Goal: Task Accomplishment & Management: Manage account settings

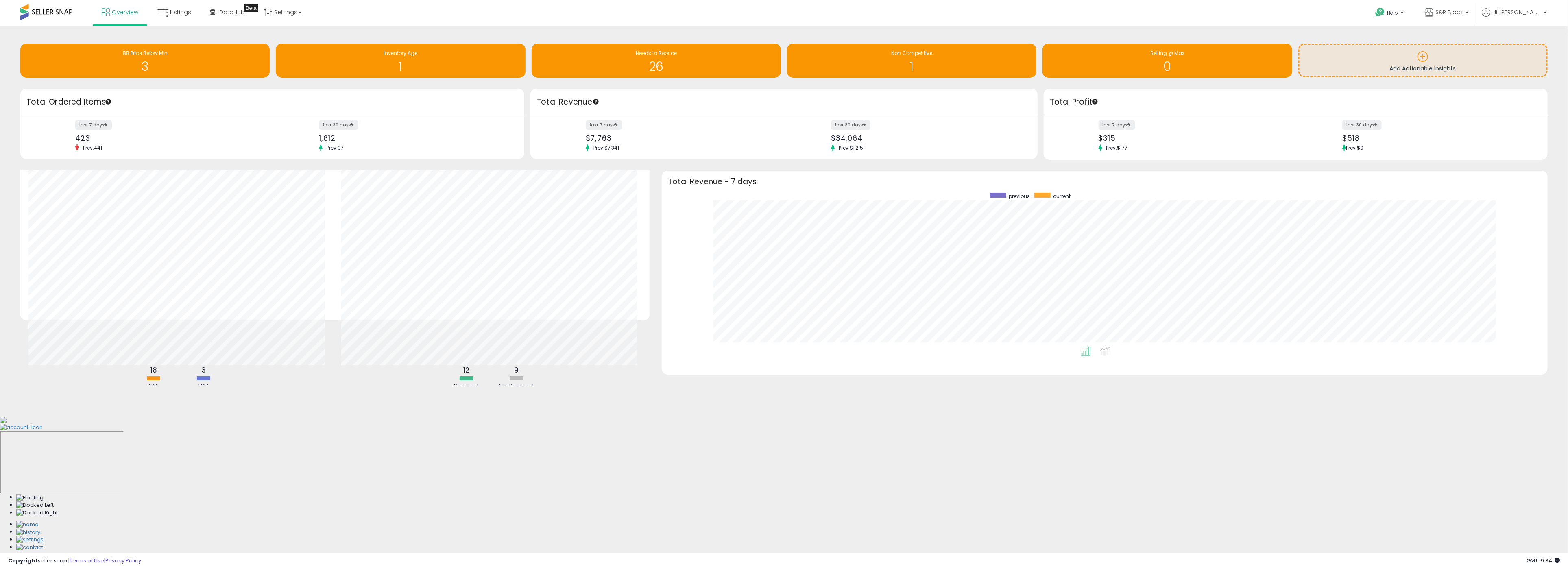
scroll to position [63, 0]
click at [178, 15] on span "Listings" at bounding box center [180, 12] width 21 height 8
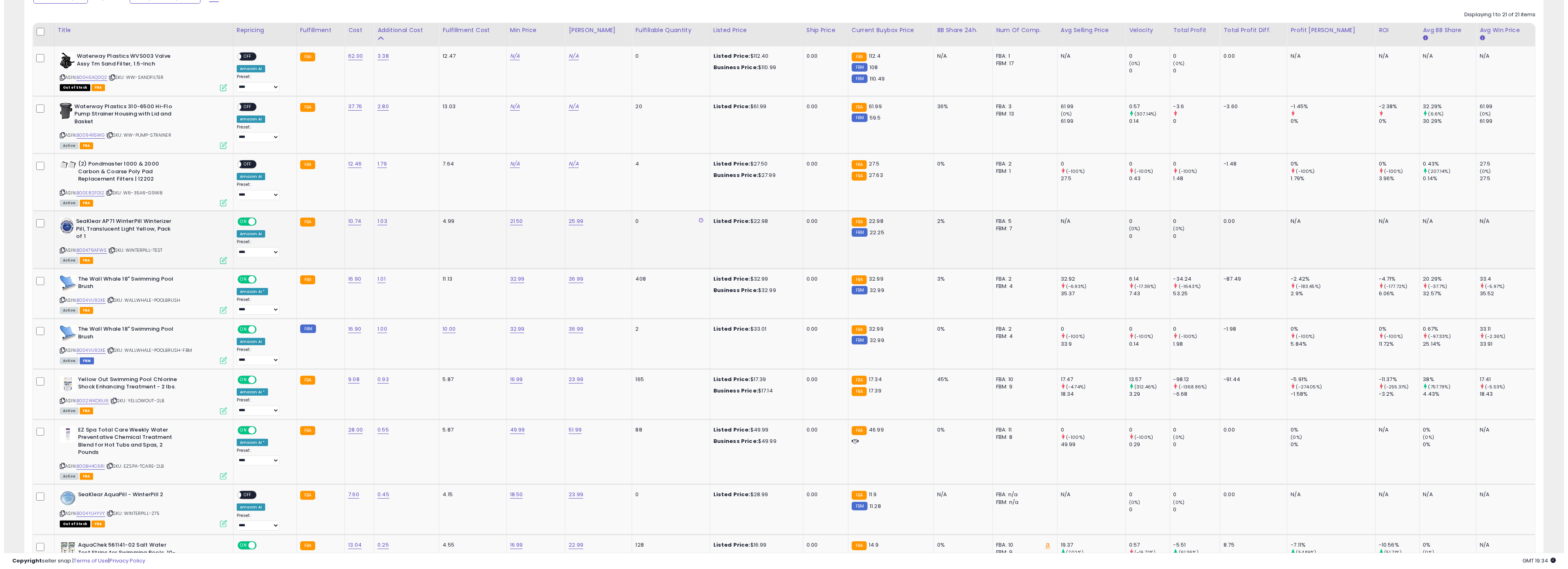
scroll to position [379, 0]
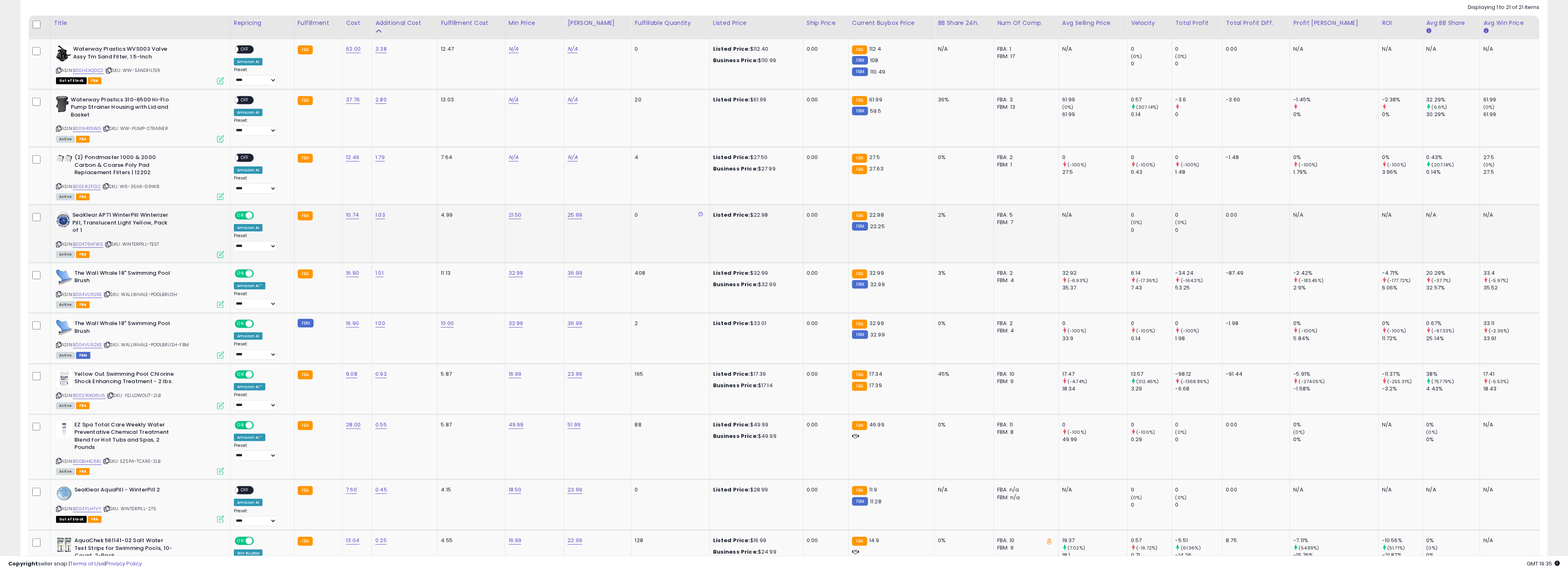
click at [224, 252] on icon at bounding box center [220, 254] width 7 height 7
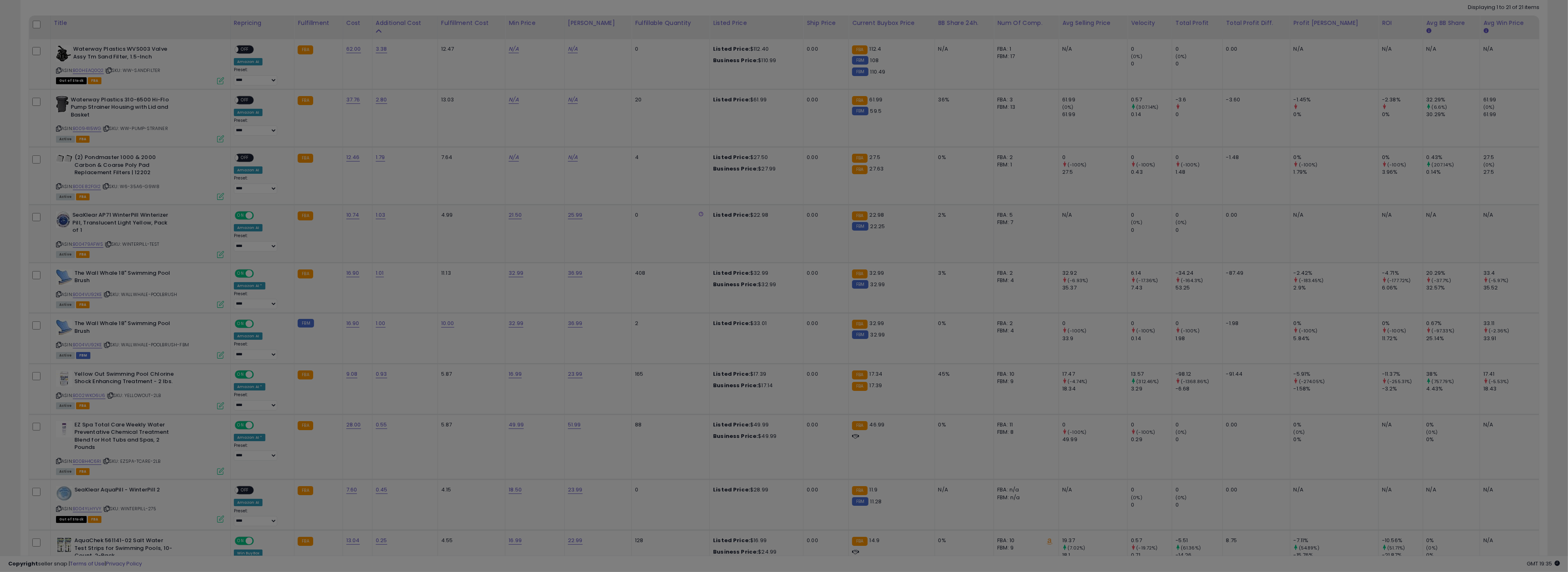
scroll to position [168, 893]
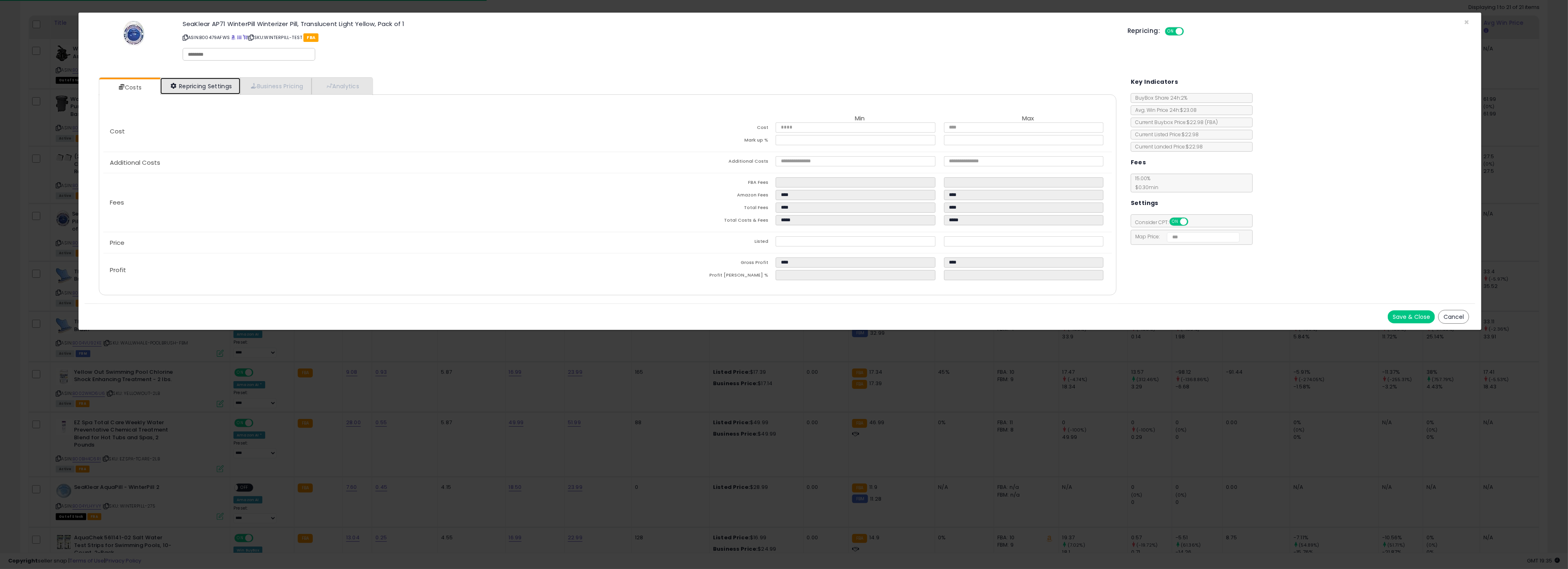
click at [195, 81] on link "Repricing Settings" at bounding box center [200, 86] width 80 height 16
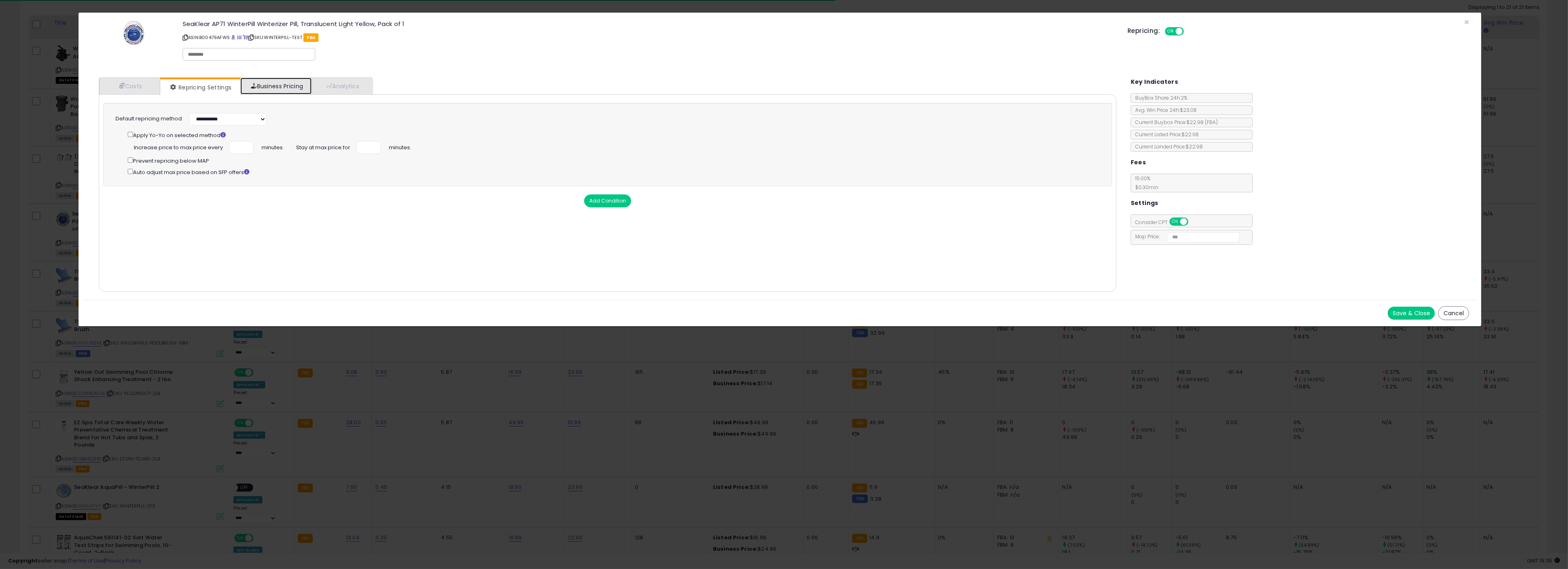
click at [275, 83] on link "Business Pricing" at bounding box center [276, 86] width 71 height 16
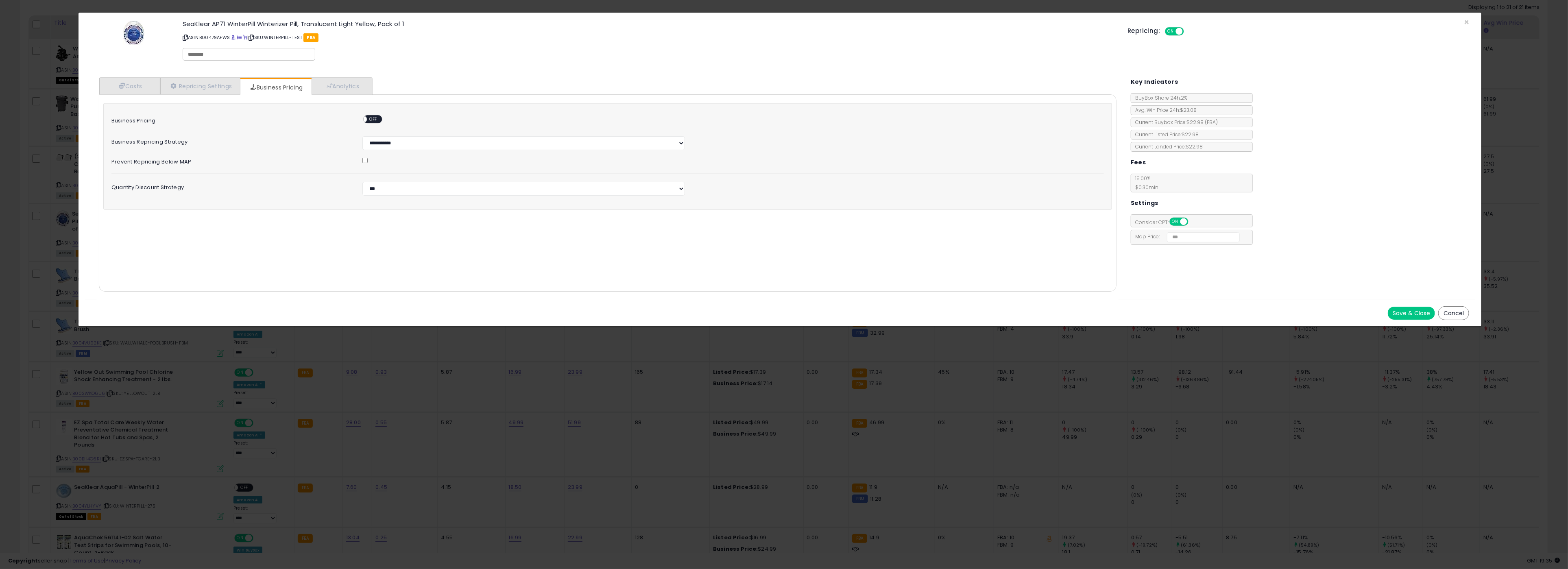
click at [369, 118] on span "OFF" at bounding box center [373, 119] width 13 height 7
click at [203, 88] on link "Repricing Settings" at bounding box center [200, 86] width 80 height 16
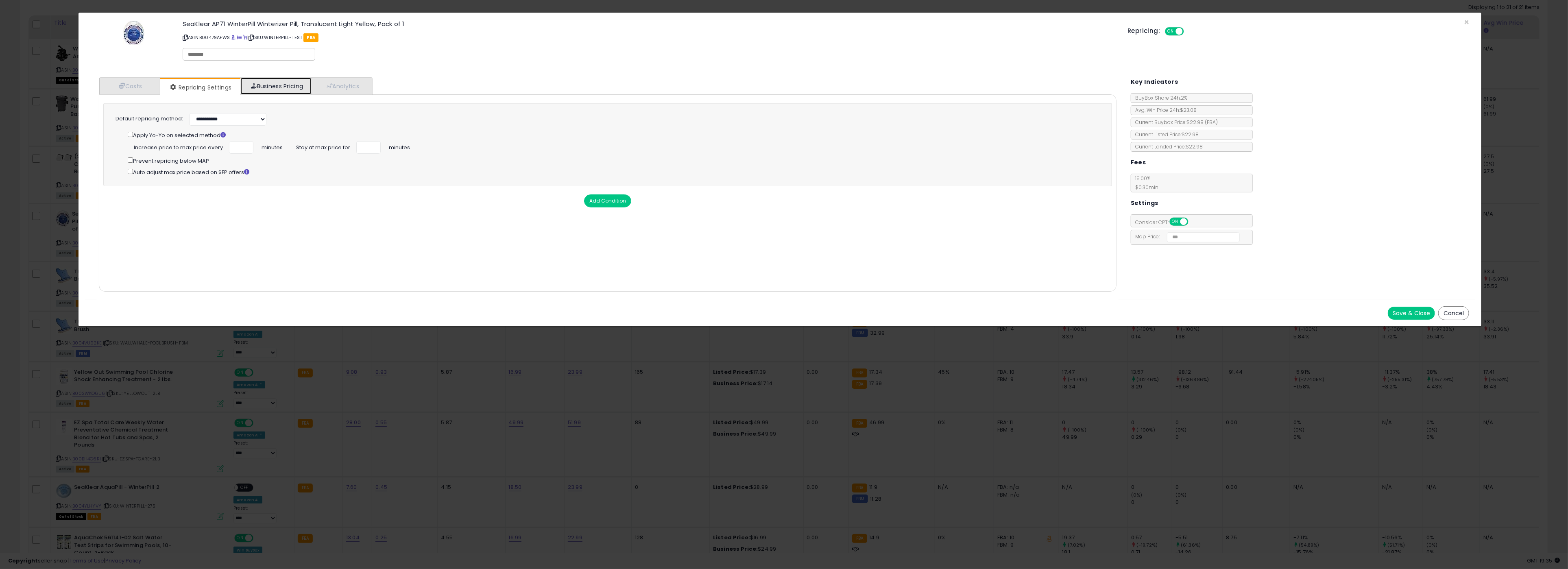
click at [268, 85] on link "Business Pricing" at bounding box center [276, 86] width 71 height 16
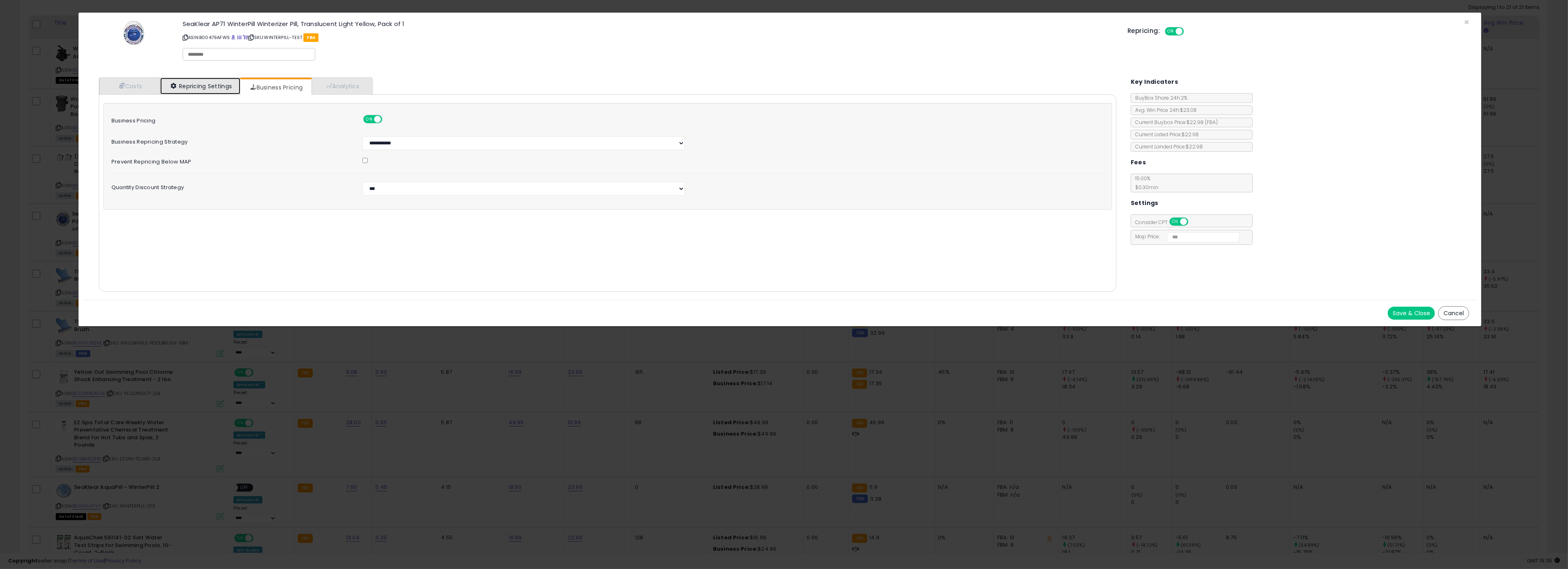
click at [205, 88] on link "Repricing Settings" at bounding box center [200, 86] width 80 height 16
click at [1405, 313] on button "Save & Close" at bounding box center [1412, 313] width 47 height 13
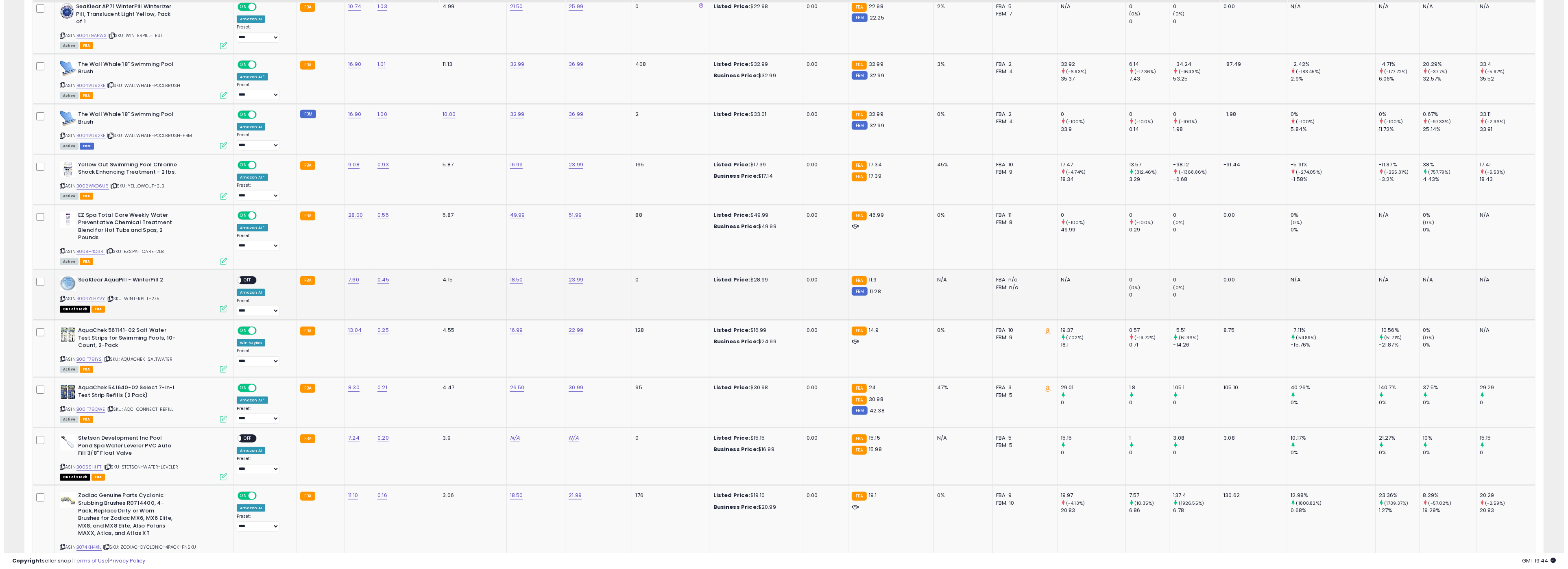
scroll to position [596, 0]
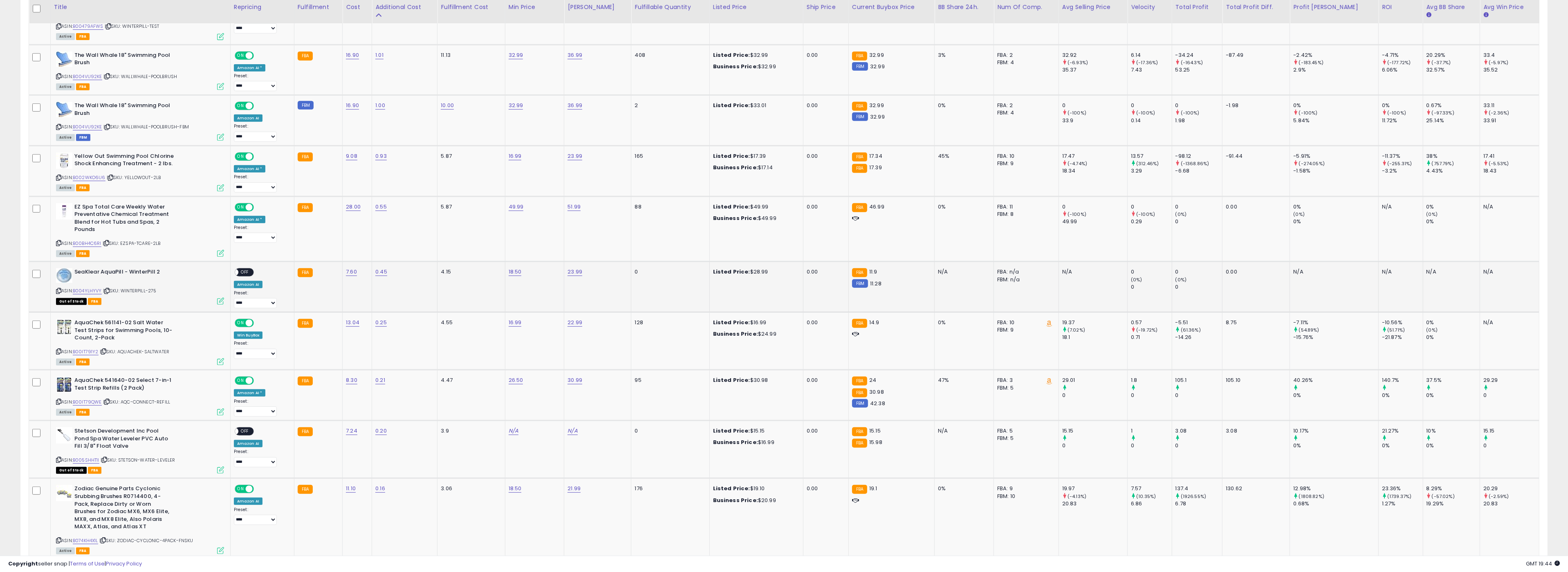
click at [224, 299] on icon at bounding box center [220, 300] width 7 height 7
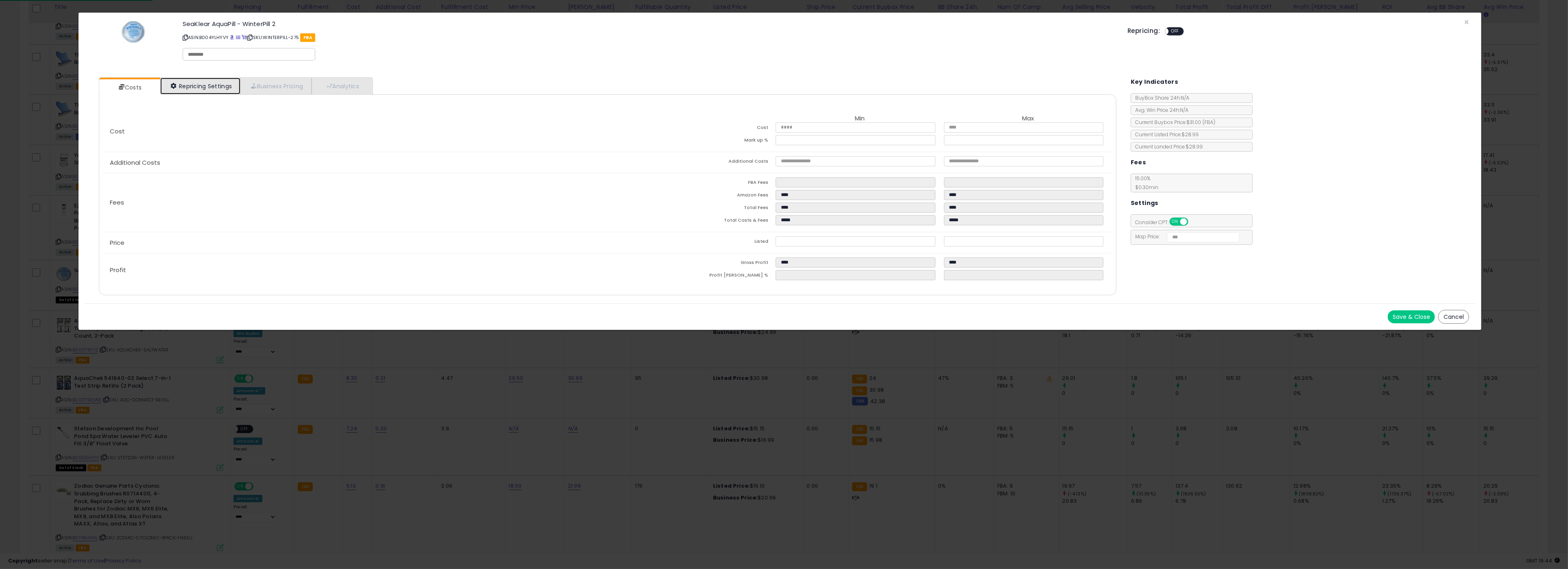
click at [194, 83] on link "Repricing Settings" at bounding box center [200, 86] width 80 height 16
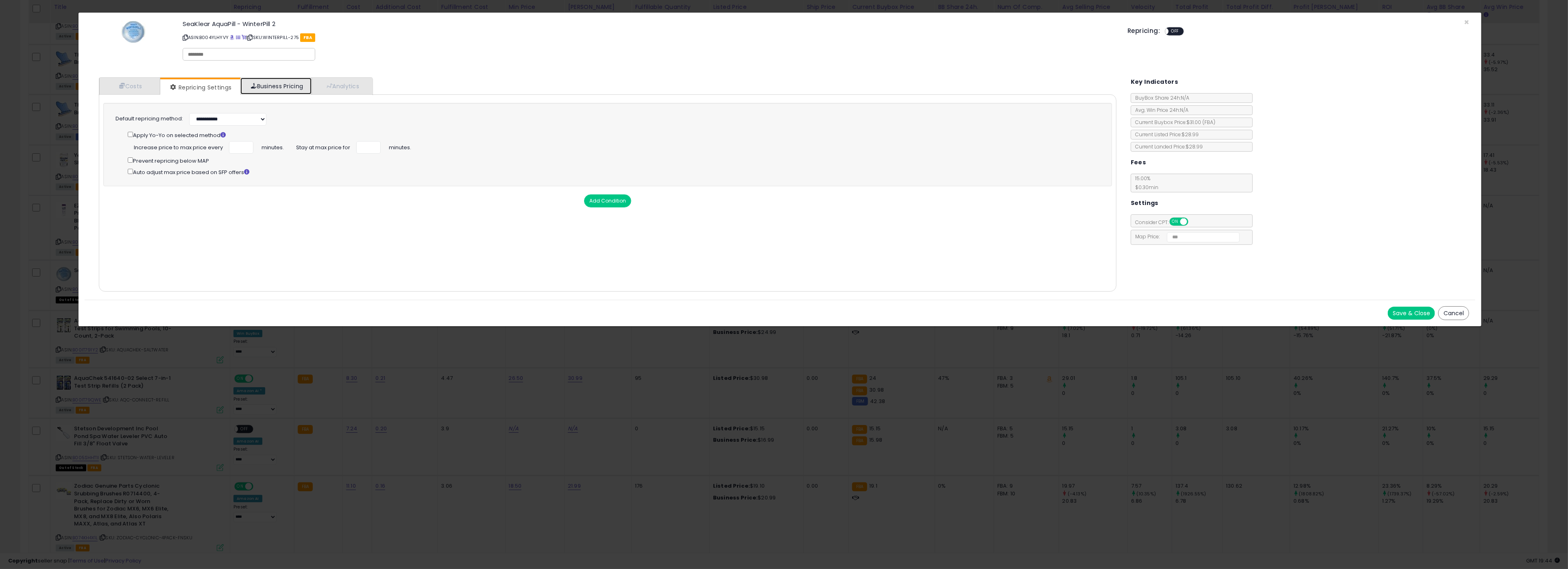
click at [270, 82] on link "Business Pricing" at bounding box center [276, 86] width 71 height 16
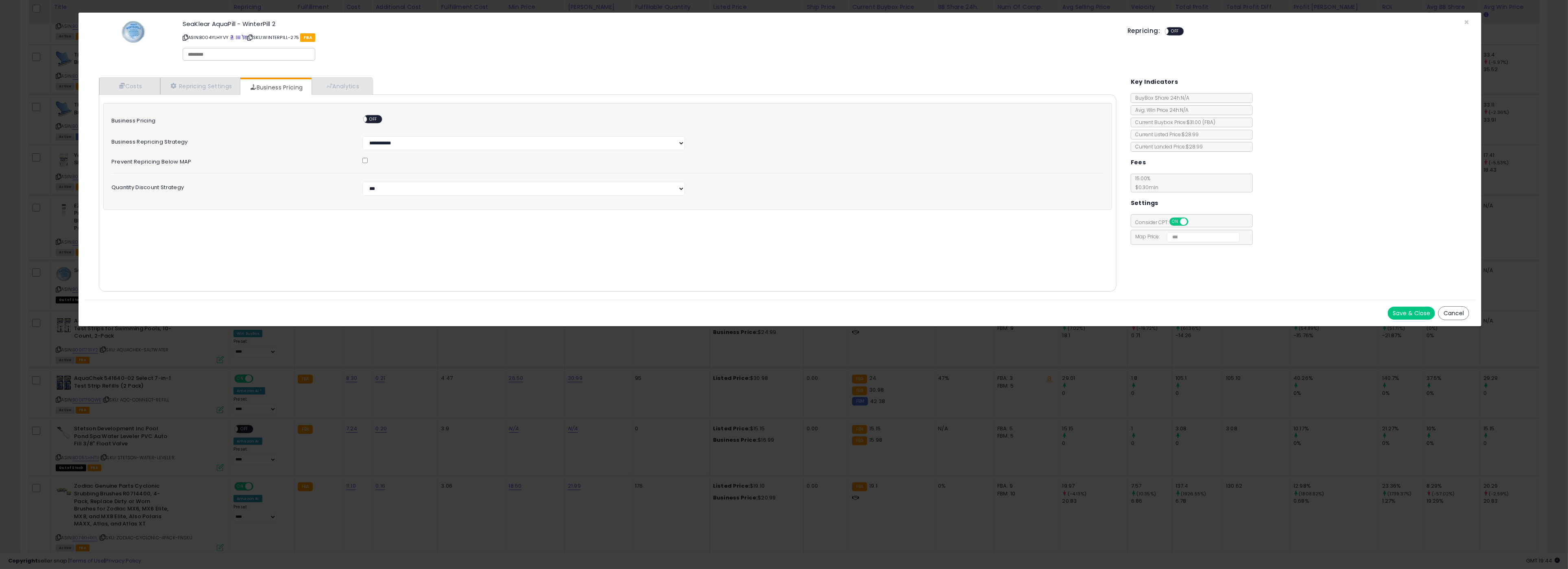
click at [377, 119] on span "OFF" at bounding box center [373, 119] width 13 height 7
click at [1409, 311] on button "Save & Close" at bounding box center [1412, 313] width 47 height 13
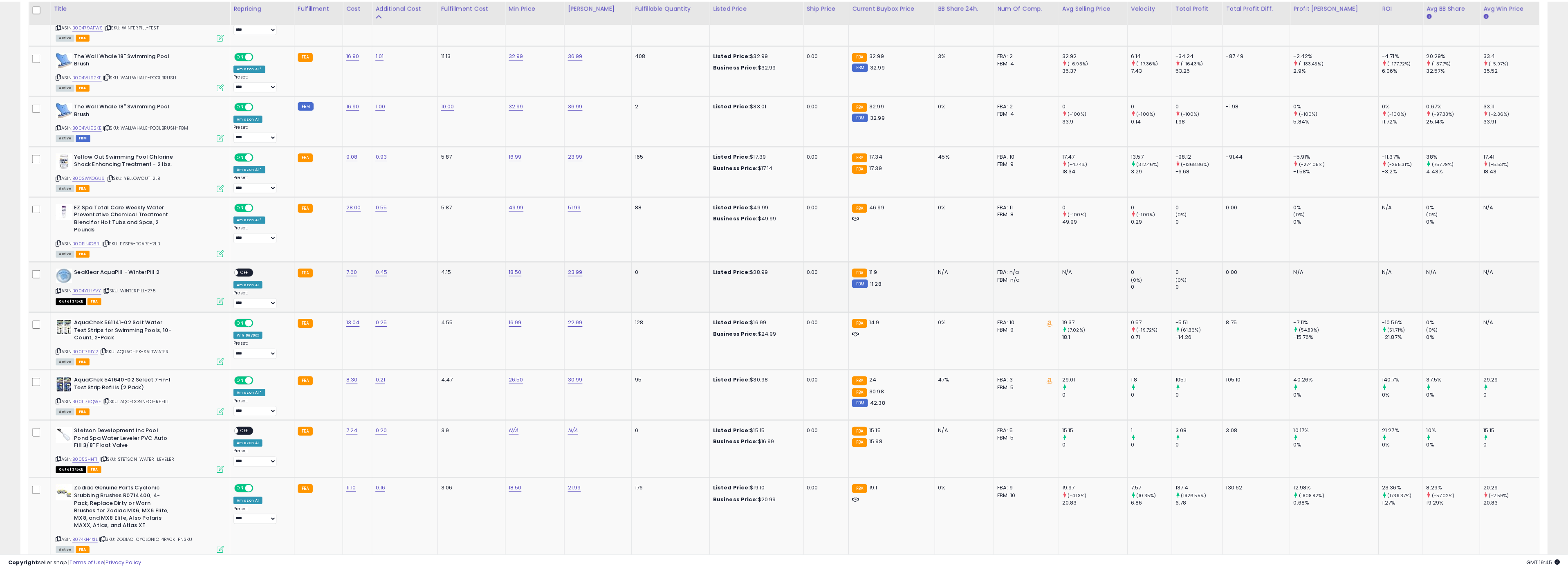
scroll to position [408627, 407919]
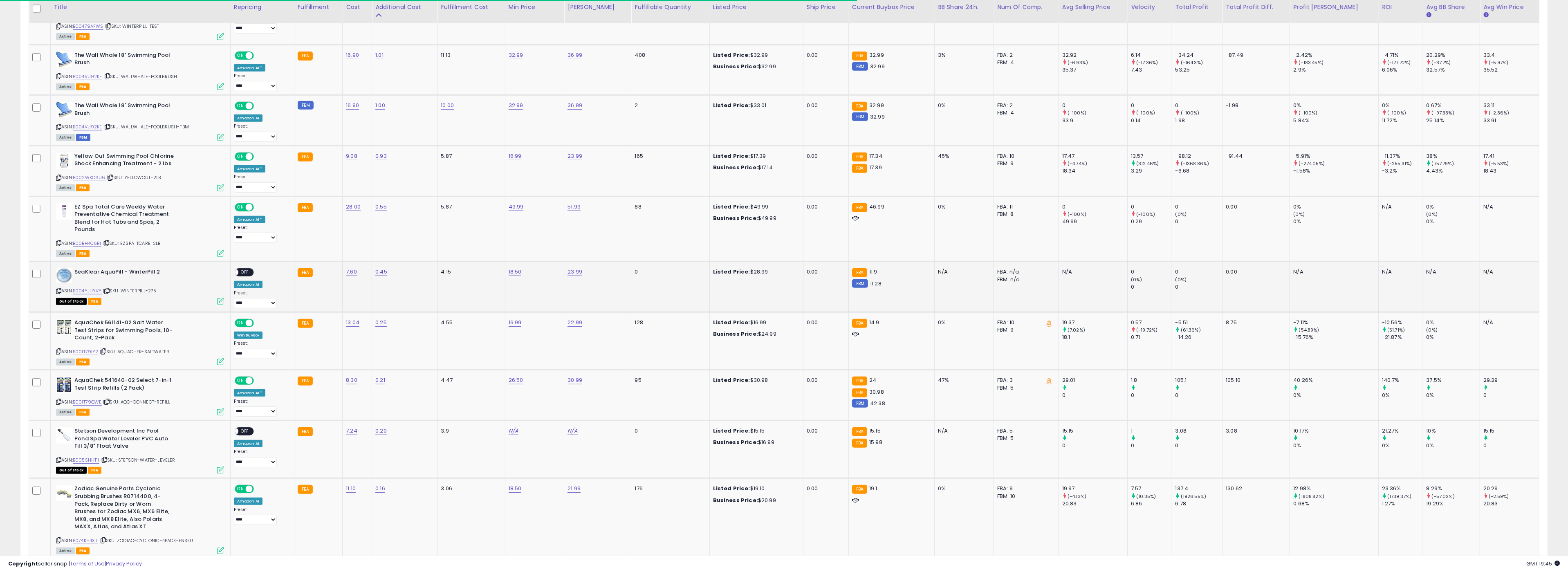
click at [240, 269] on div "ON OFF" at bounding box center [231, 272] width 19 height 7
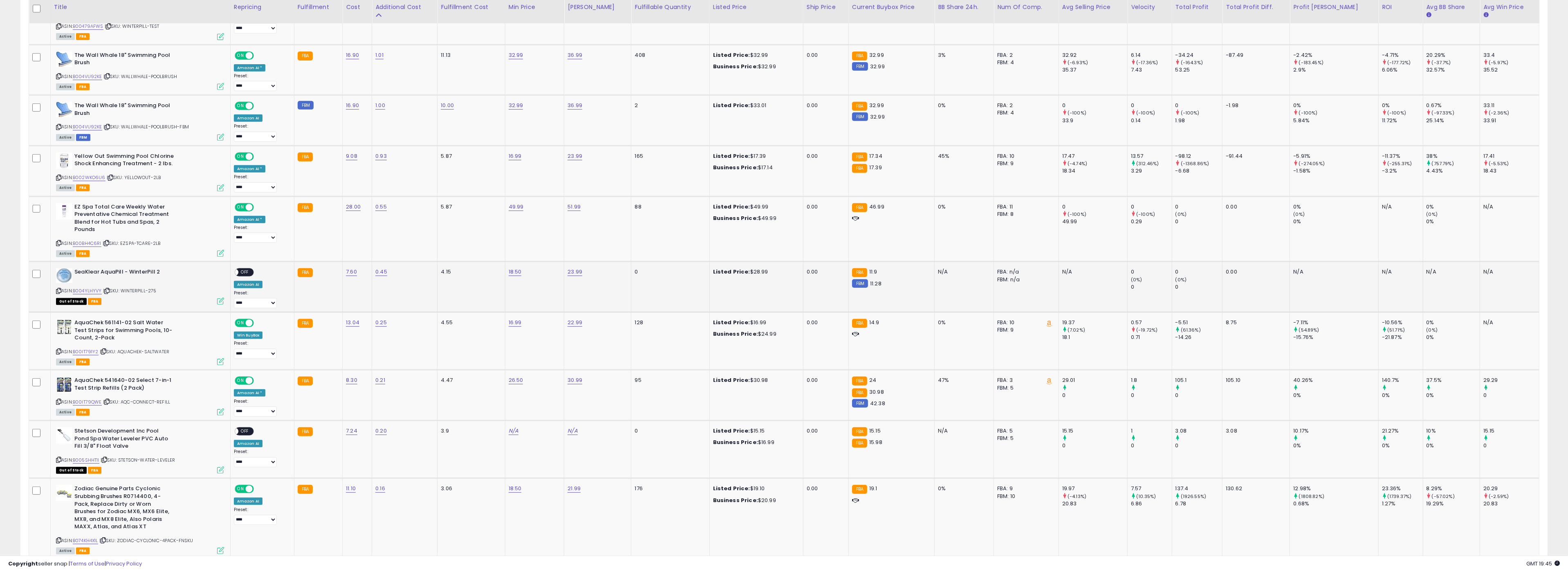
click at [251, 272] on span "OFF" at bounding box center [245, 272] width 13 height 7
click at [579, 273] on link "23.99" at bounding box center [574, 272] width 15 height 8
click at [557, 251] on input "*****" at bounding box center [562, 250] width 73 height 14
type input "*****"
click button "submit" at bounding box center [608, 250] width 14 height 12
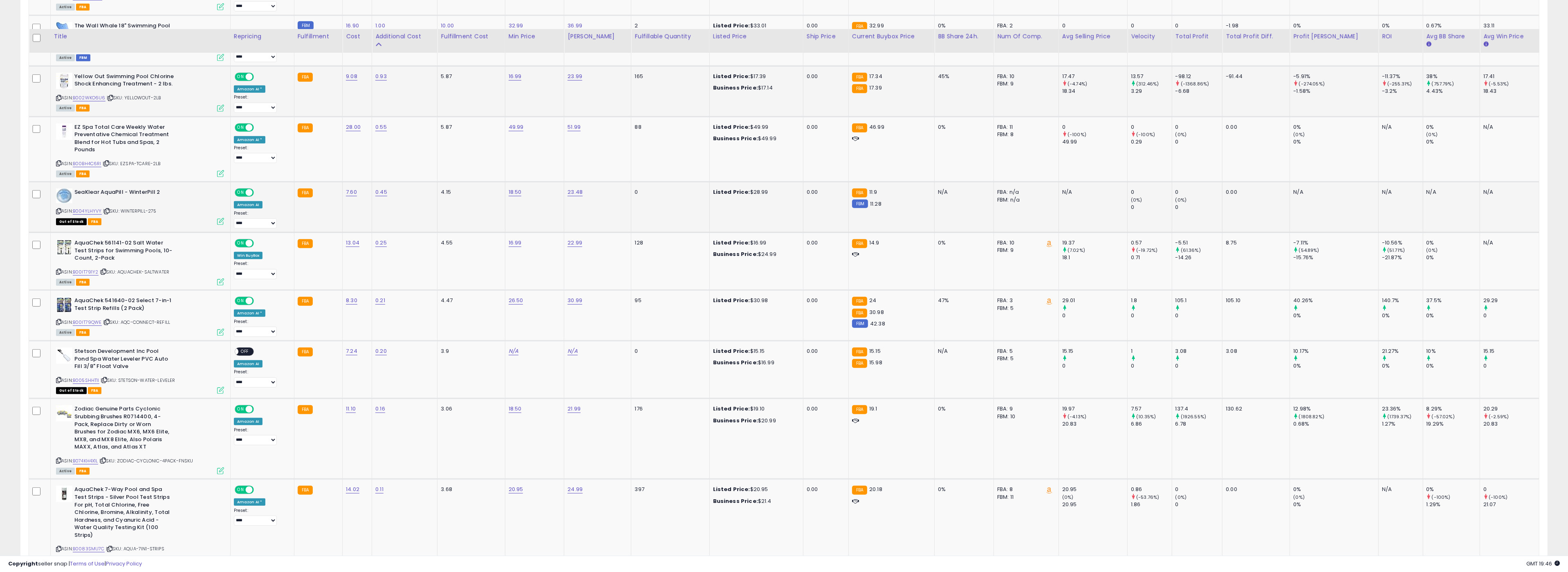
scroll to position [708, 0]
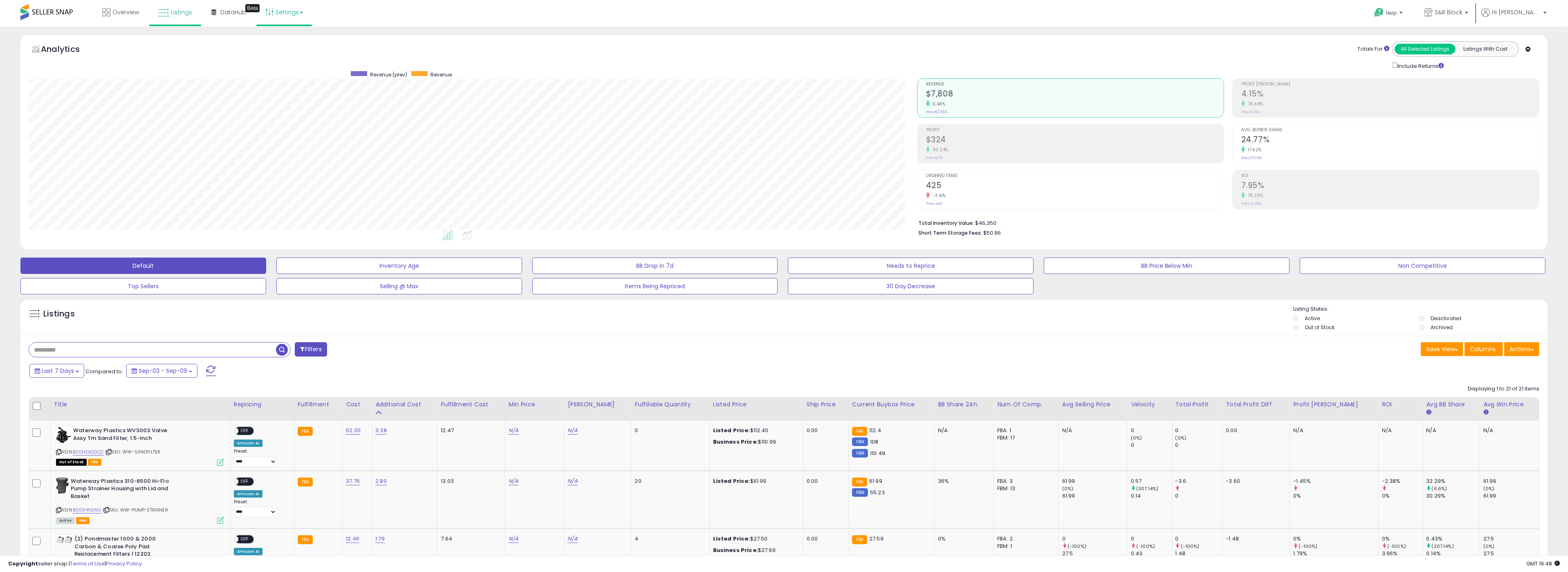
click at [295, 12] on link "Settings" at bounding box center [284, 12] width 50 height 24
click at [1462, 14] on span "S&R Block" at bounding box center [1448, 12] width 28 height 8
click at [1539, 15] on span "Hi [PERSON_NAME]" at bounding box center [1516, 12] width 49 height 8
click at [301, 19] on link "Settings" at bounding box center [284, 12] width 50 height 24
click at [289, 45] on link "Store settings" at bounding box center [285, 41] width 37 height 8
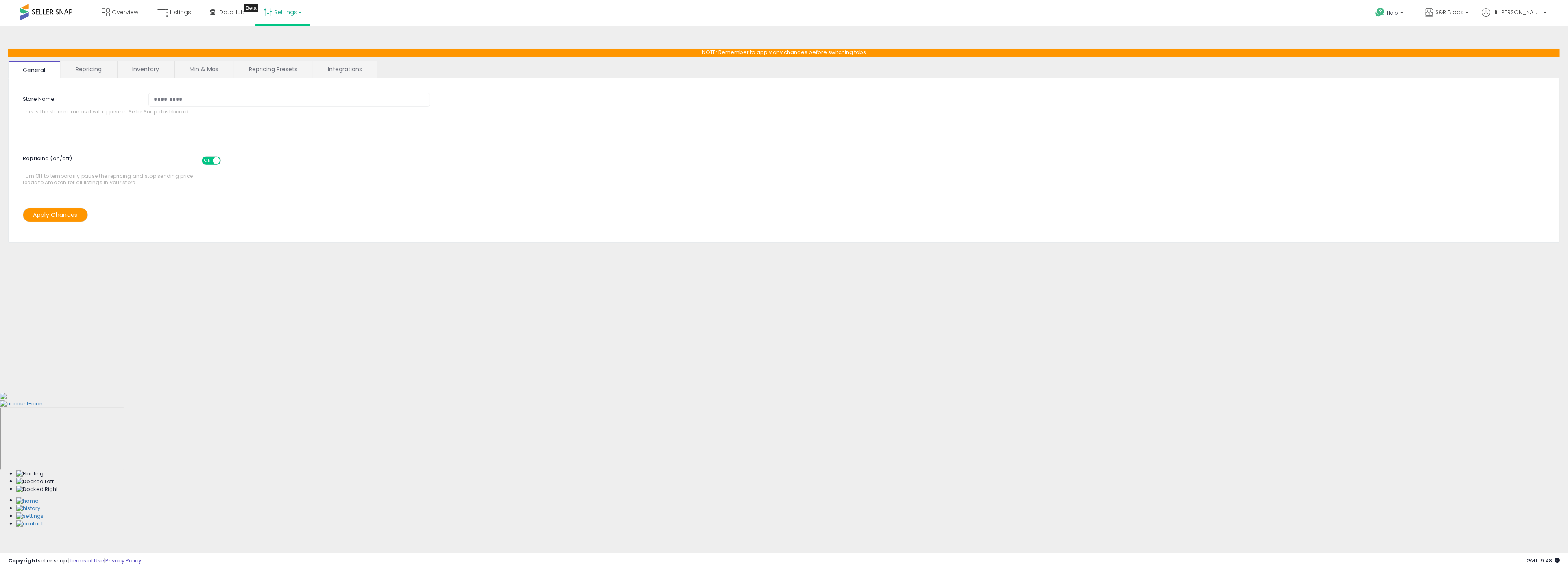
click at [83, 69] on link "Repricing" at bounding box center [88, 69] width 55 height 17
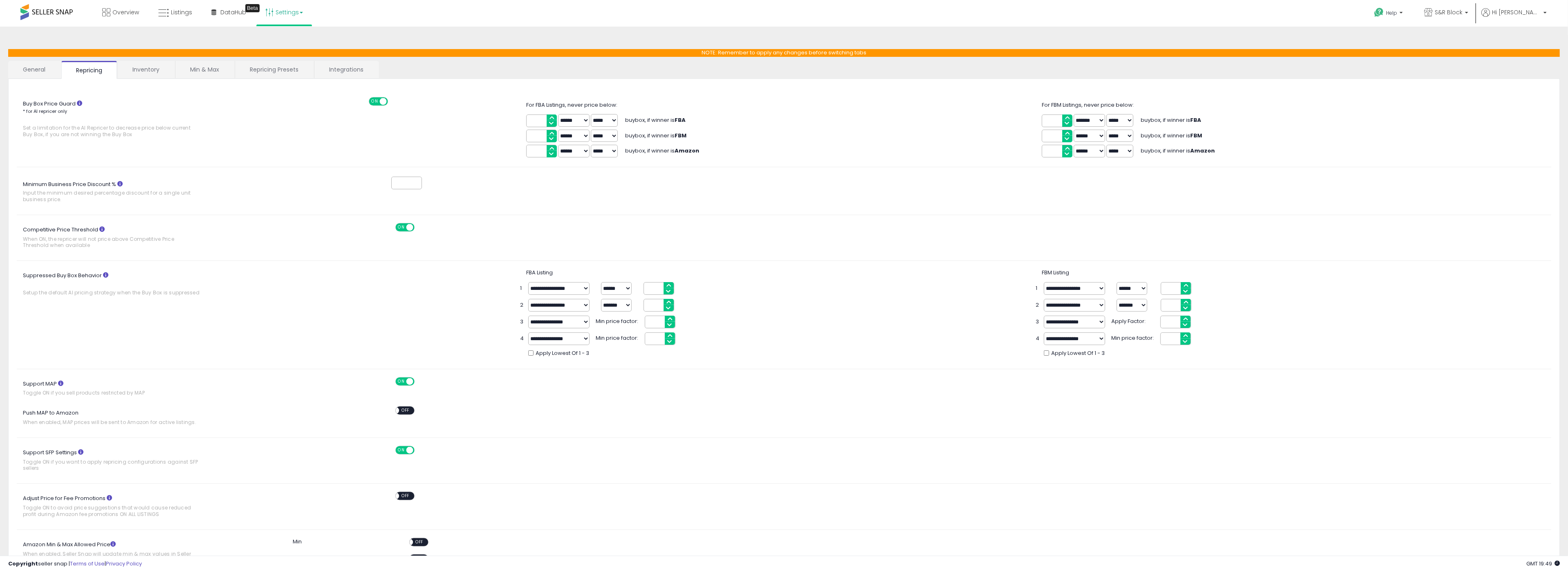
click at [52, 15] on span at bounding box center [46, 12] width 53 height 16
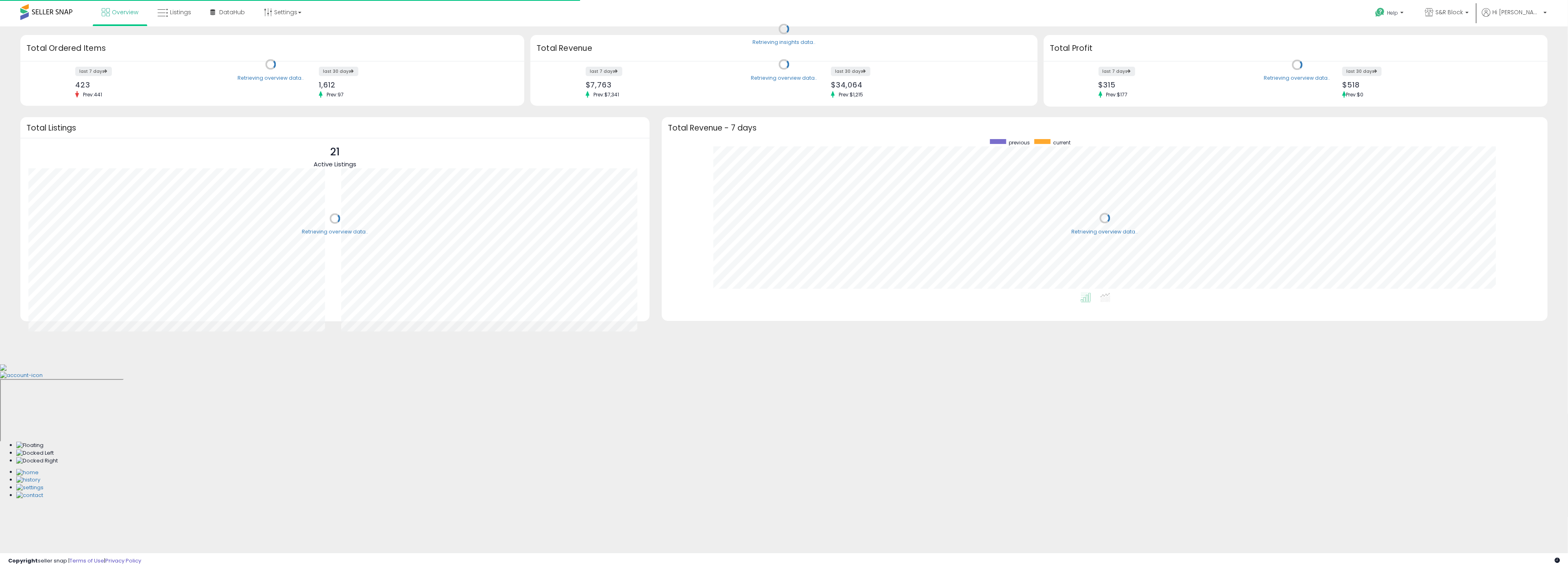
scroll to position [154, 870]
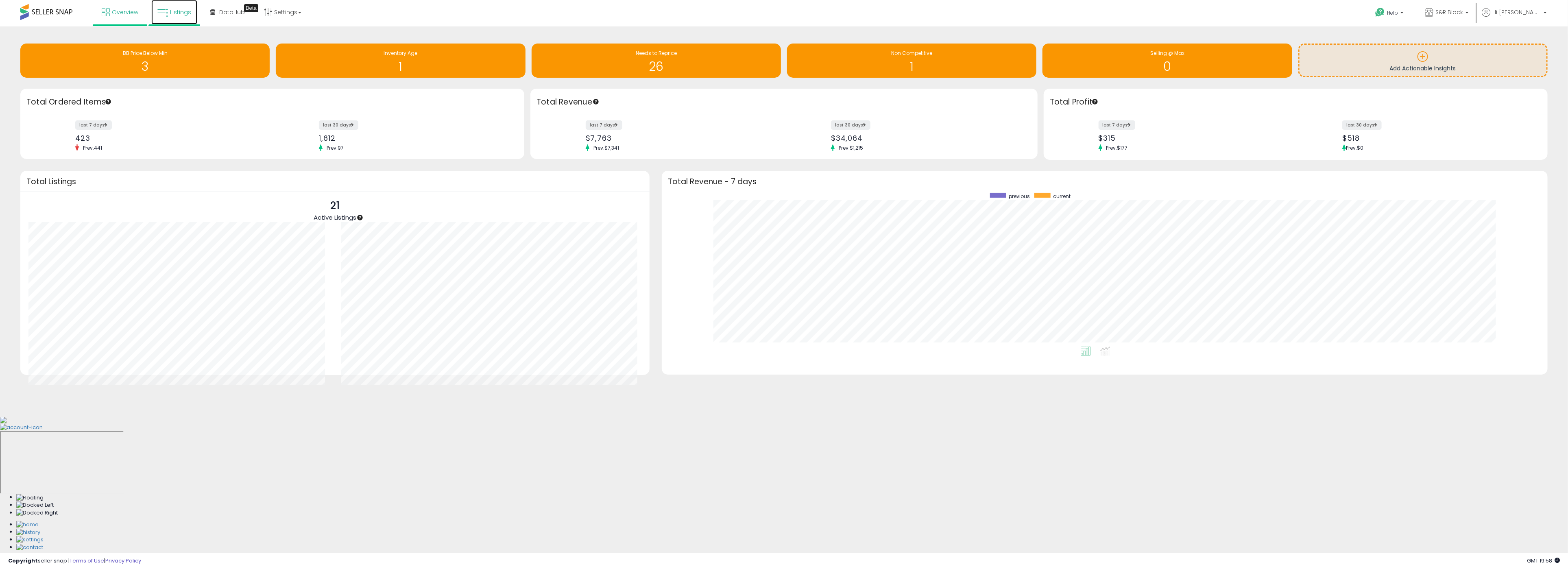
click at [176, 15] on span "Listings" at bounding box center [180, 12] width 21 height 8
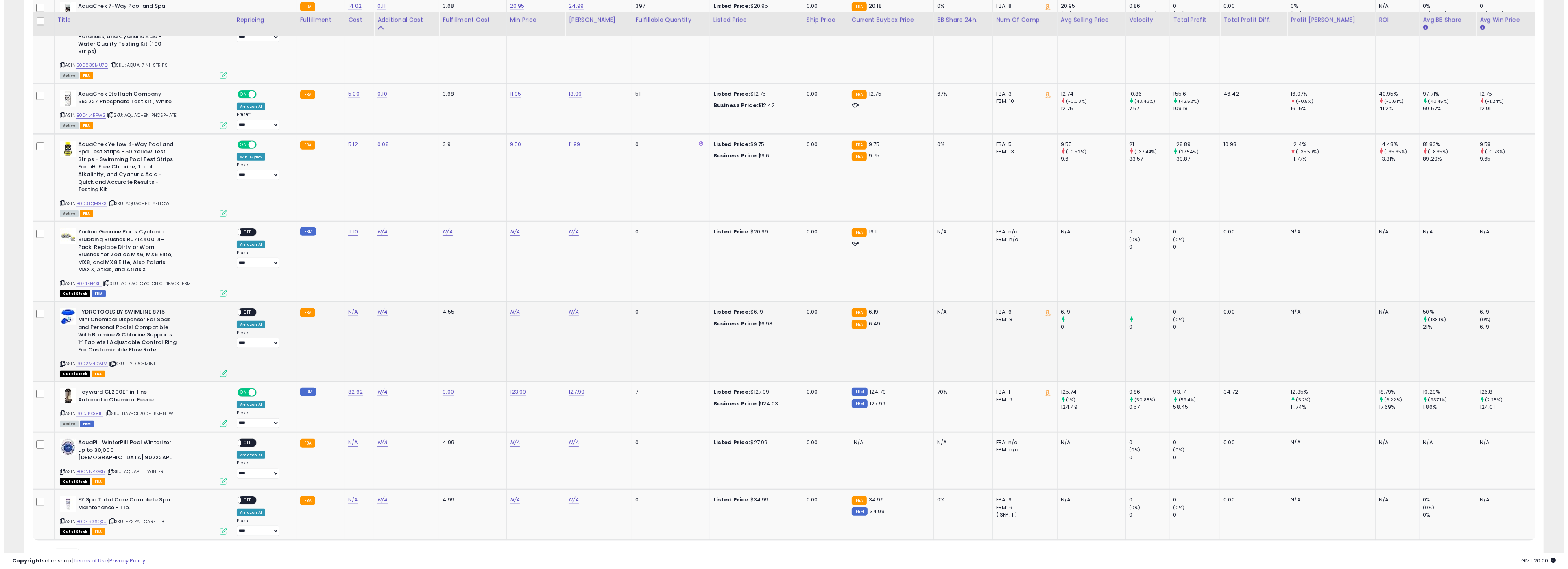
scroll to position [1179, 0]
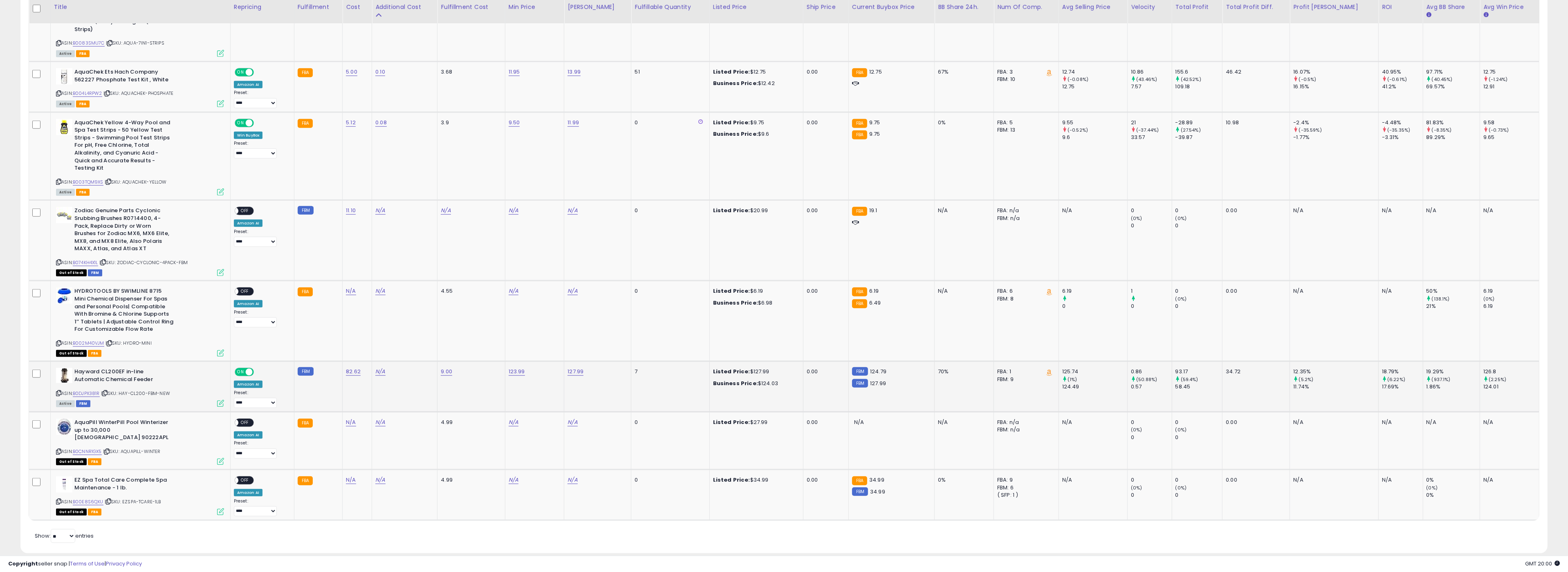
click at [224, 400] on icon at bounding box center [220, 403] width 7 height 7
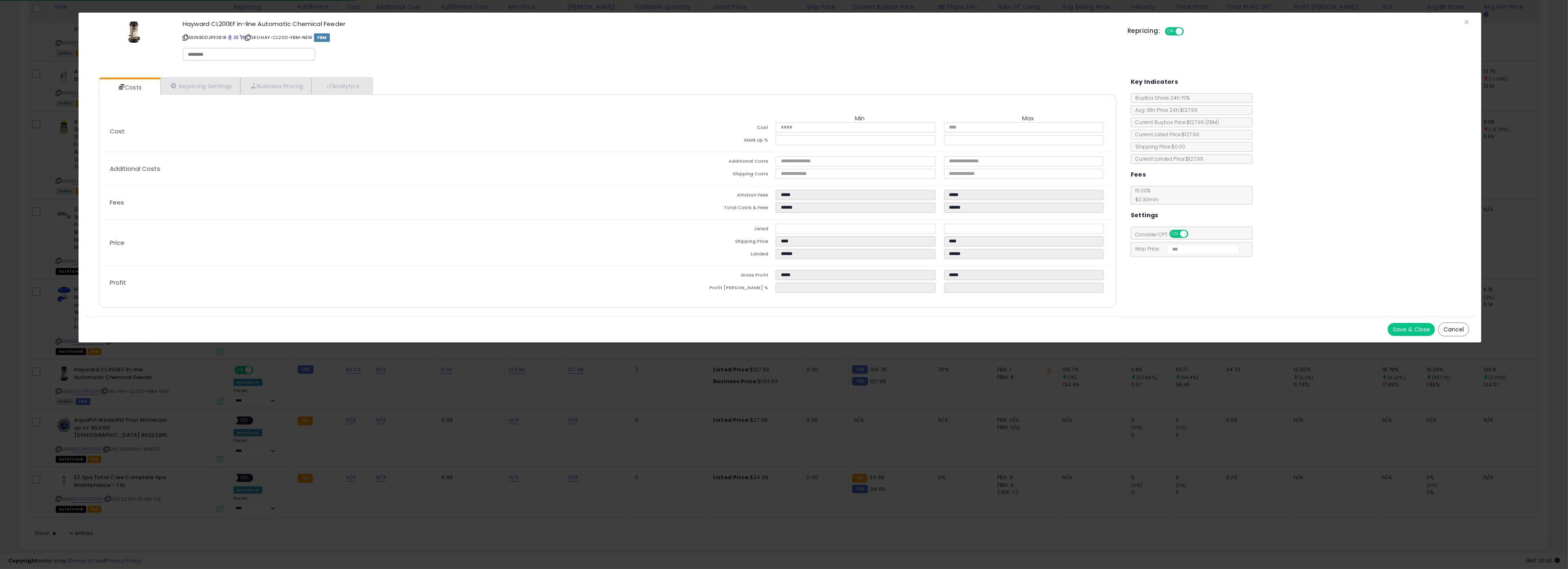
click at [206, 74] on div "Costs Repricing Settings Business Pricing Analytics Cost" at bounding box center [607, 194] width 1034 height 245
click at [203, 85] on link "Repricing Settings" at bounding box center [200, 86] width 80 height 16
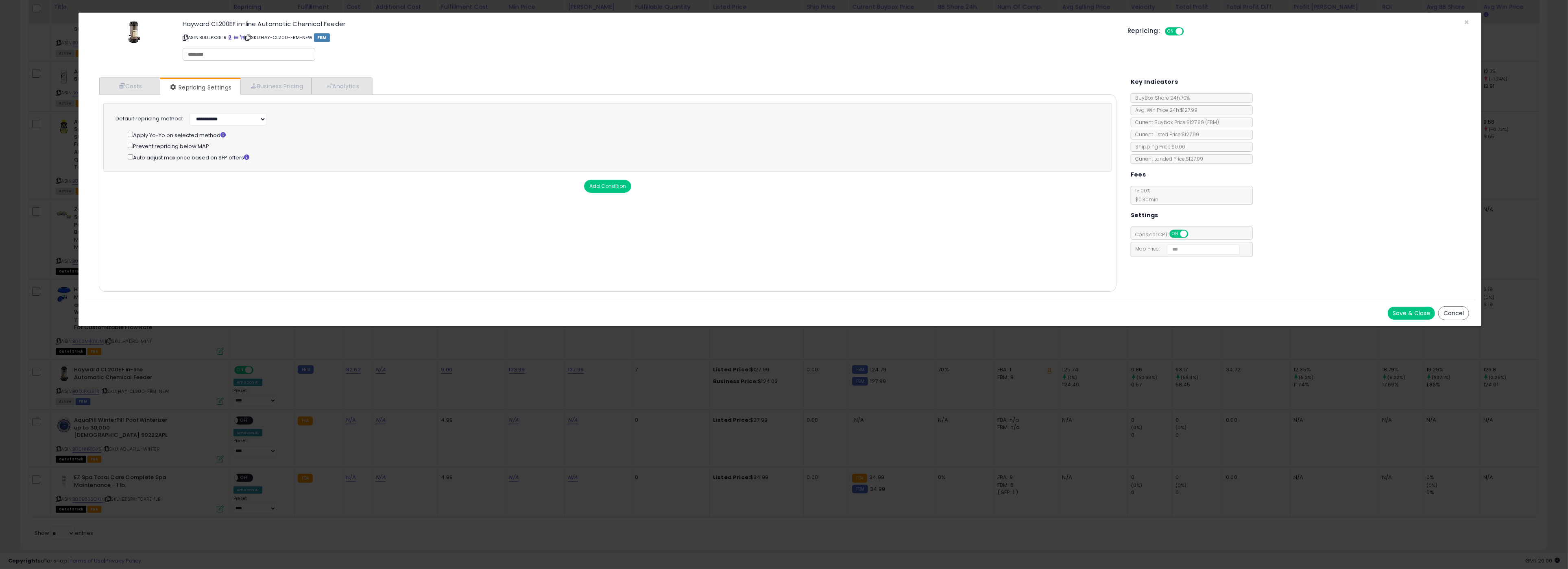
click at [253, 374] on div "× Close Hayward CL200EF in-line Automatic Chemical Feeder ASIN: B0DJPX381R | SK…" at bounding box center [784, 284] width 1568 height 569
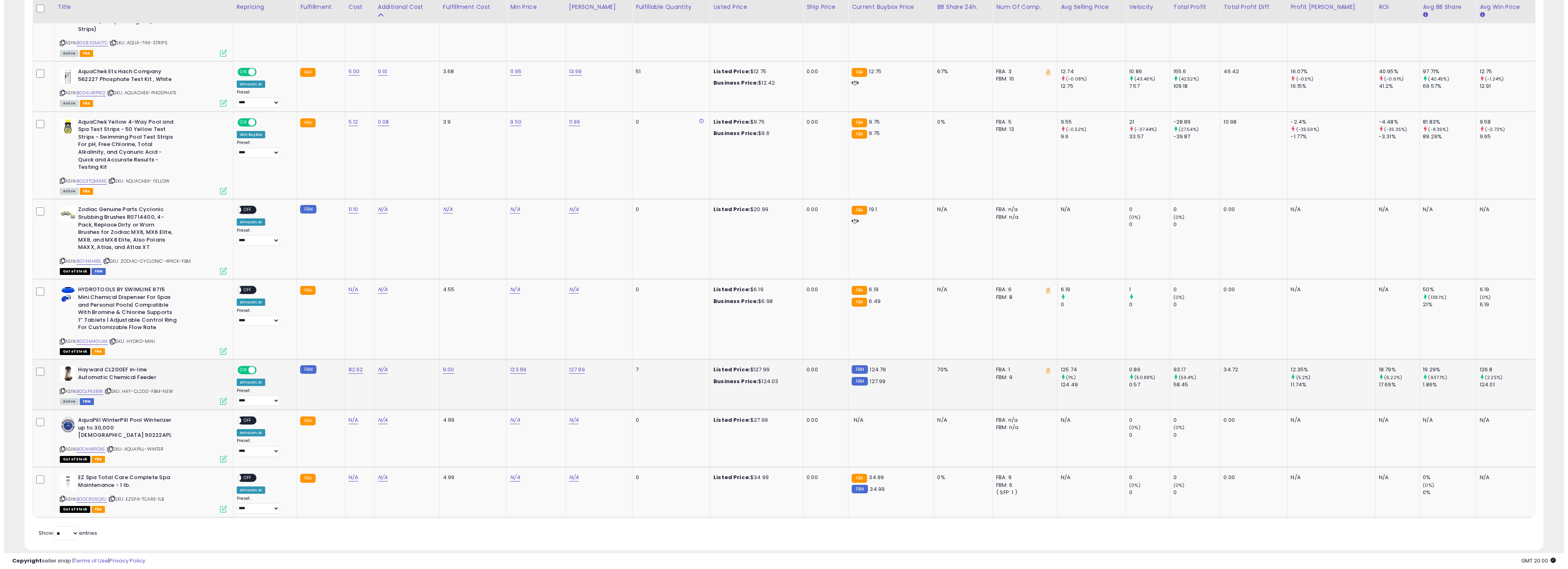
scroll to position [406484, 405860]
click at [223, 398] on icon at bounding box center [219, 401] width 7 height 7
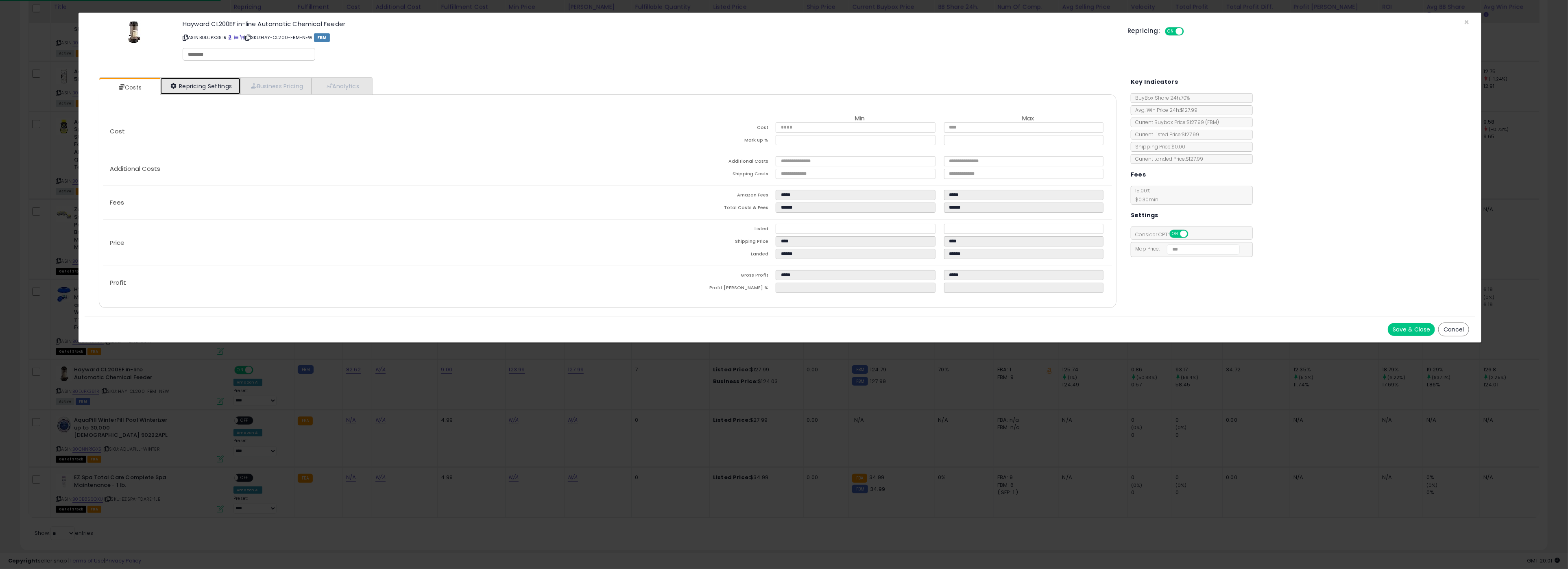
click at [203, 93] on link "Repricing Settings" at bounding box center [200, 86] width 80 height 16
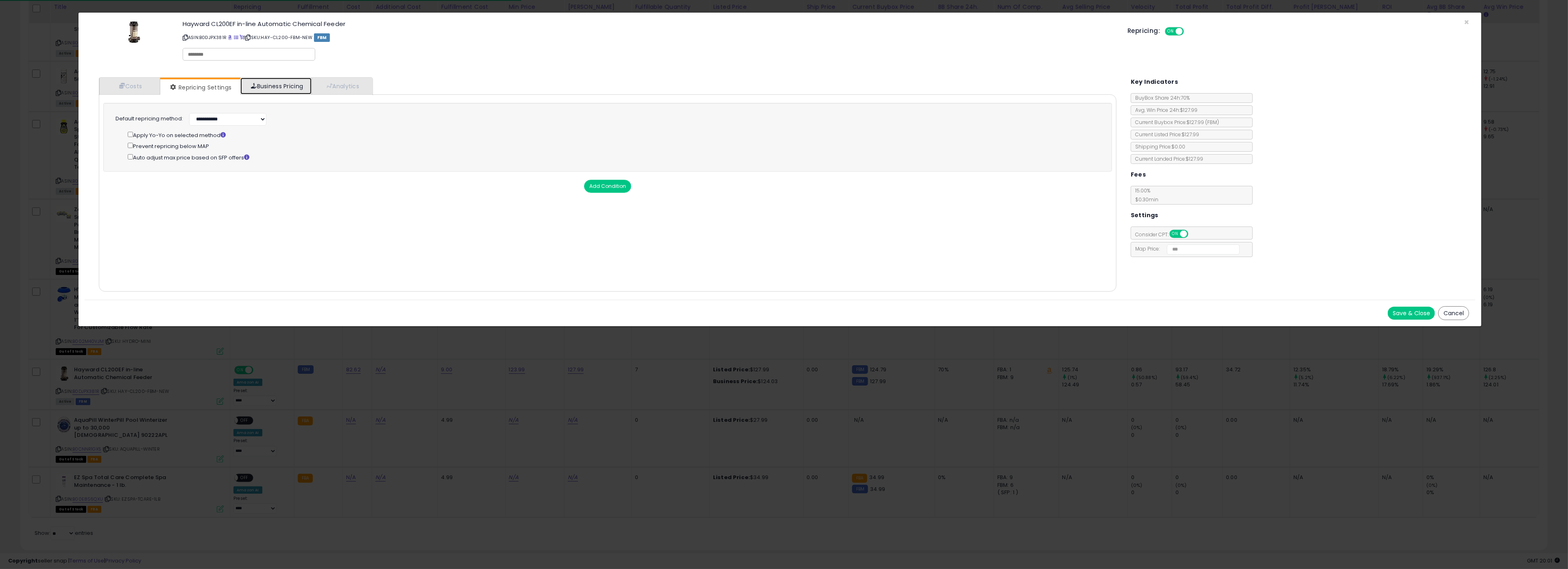
click at [267, 81] on link "Business Pricing" at bounding box center [276, 86] width 71 height 16
click at [138, 81] on link "Costs" at bounding box center [130, 86] width 61 height 16
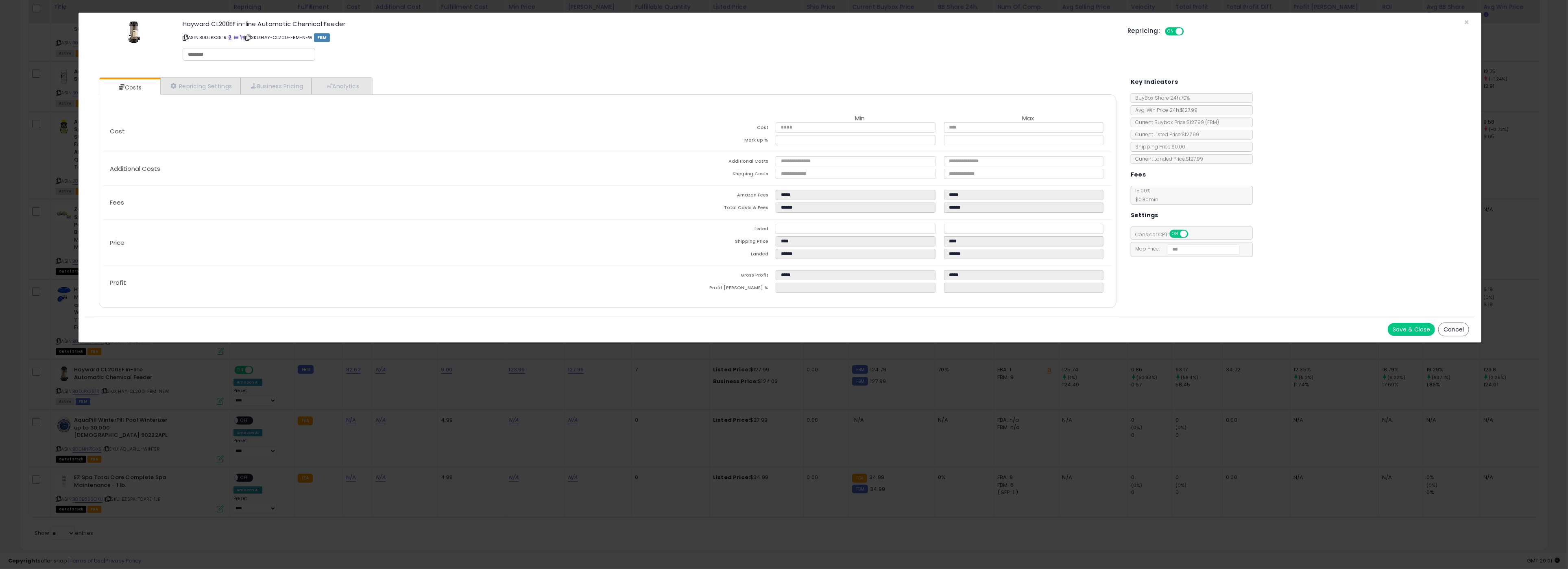
click at [55, 100] on div "× Close Hayward CL200EF in-line Automatic Chemical Feeder ASIN: B0DJPX381R | SK…" at bounding box center [784, 284] width 1568 height 569
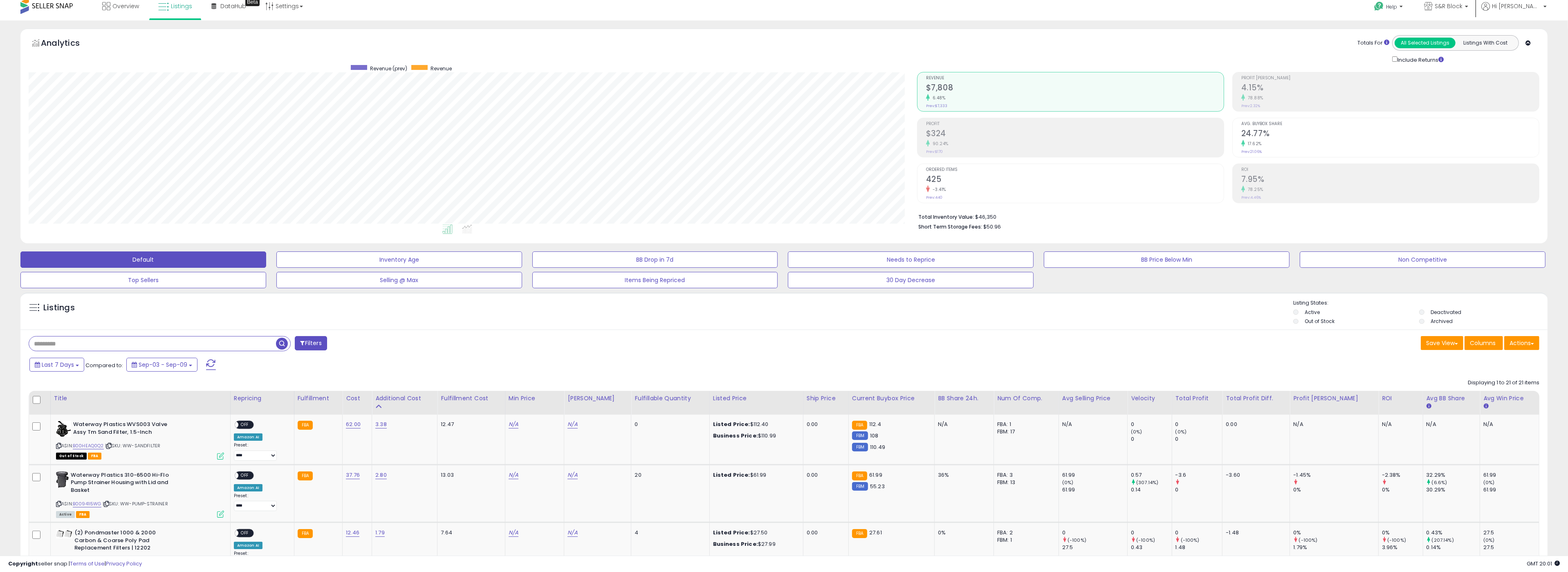
scroll to position [0, 0]
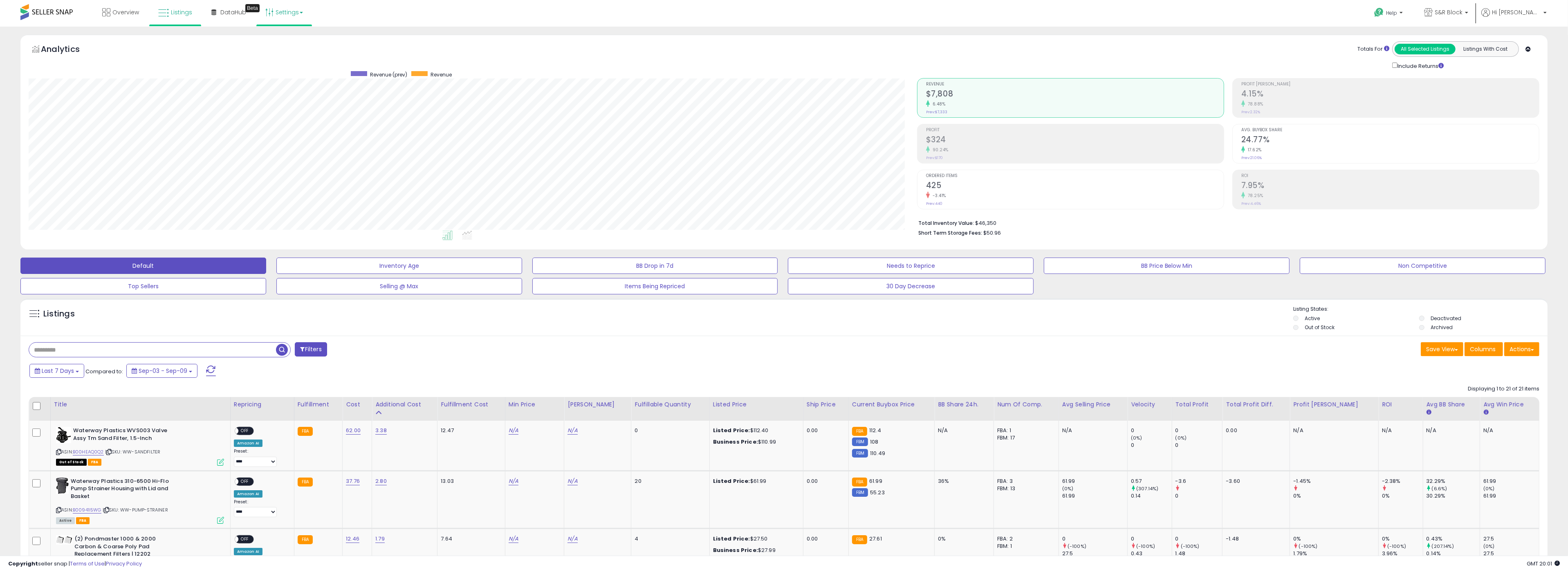
click at [291, 5] on link "Settings" at bounding box center [284, 12] width 50 height 24
click at [1523, 12] on span "Hi [PERSON_NAME]" at bounding box center [1516, 12] width 49 height 8
click at [1468, 17] on p "S&R Block" at bounding box center [1446, 13] width 44 height 10
click at [288, 15] on link "Settings" at bounding box center [284, 12] width 50 height 24
click at [274, 38] on link "Store settings" at bounding box center [285, 41] width 37 height 8
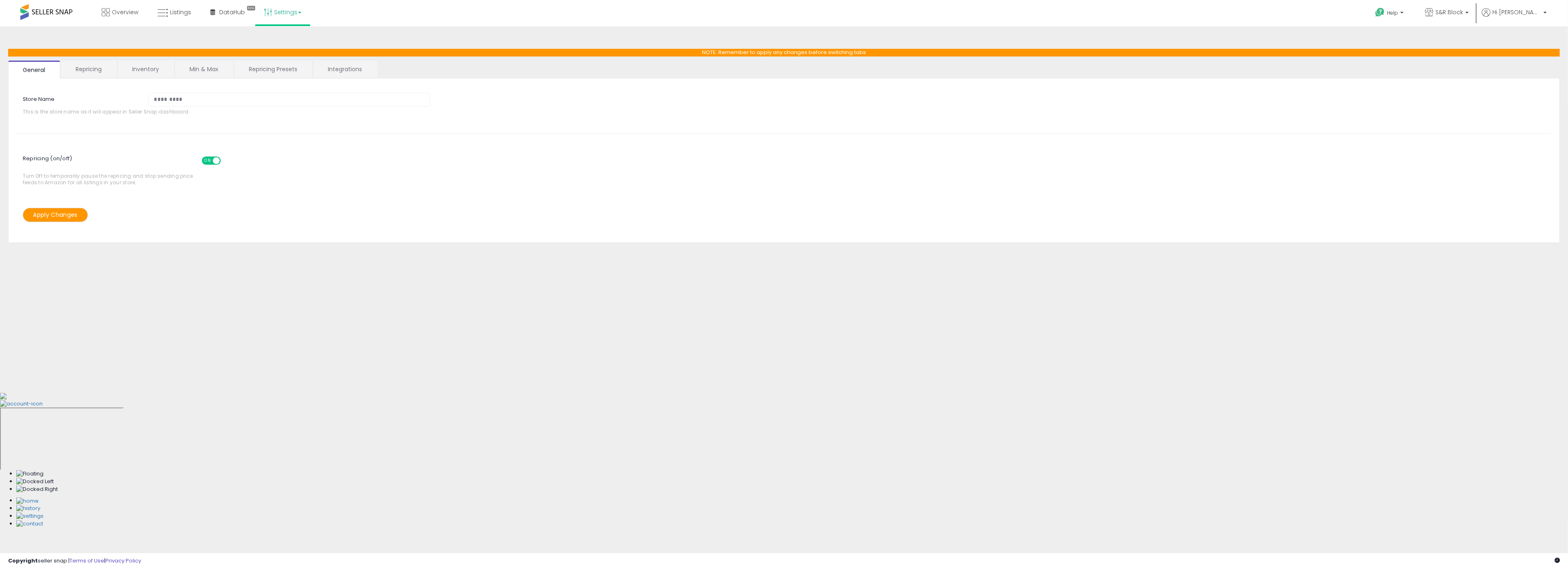
click at [84, 76] on link "Repricing" at bounding box center [88, 69] width 55 height 17
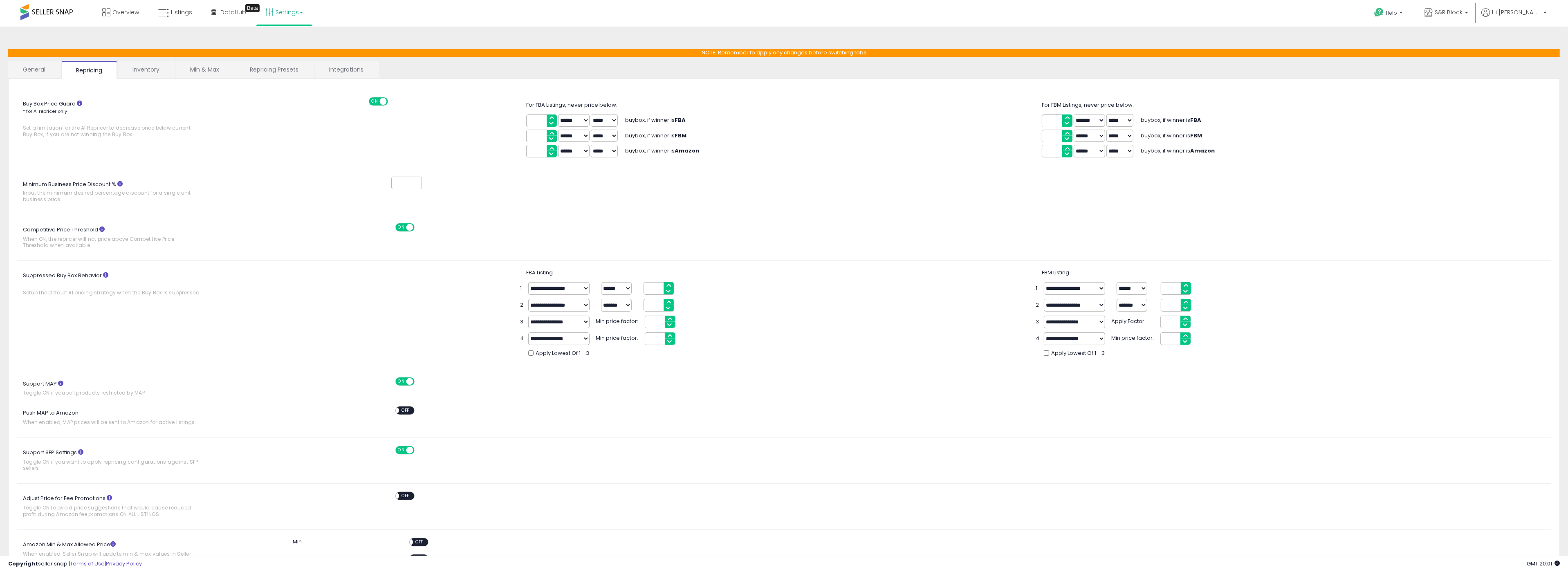
click at [1056, 150] on input "****" at bounding box center [1057, 151] width 31 height 13
click at [125, 19] on link "Overview" at bounding box center [121, 12] width 49 height 24
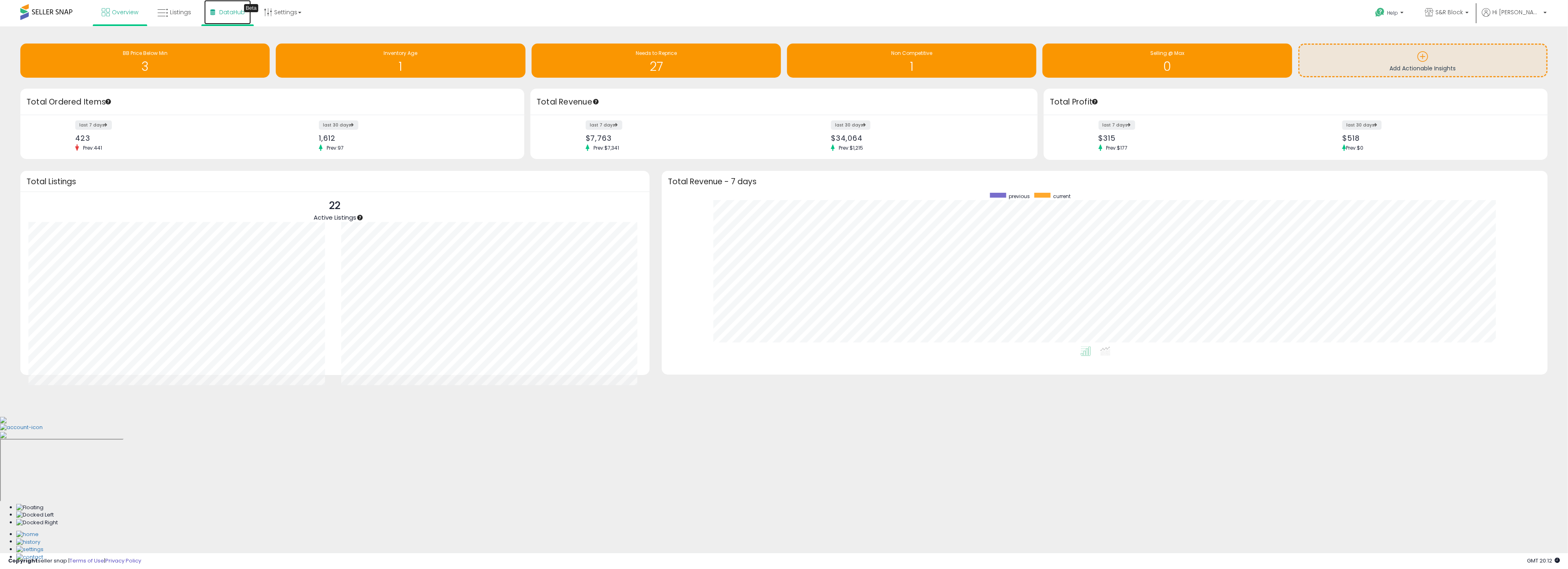
click at [229, 18] on link "DataHub Beta" at bounding box center [227, 12] width 47 height 24
